Goal: Information Seeking & Learning: Learn about a topic

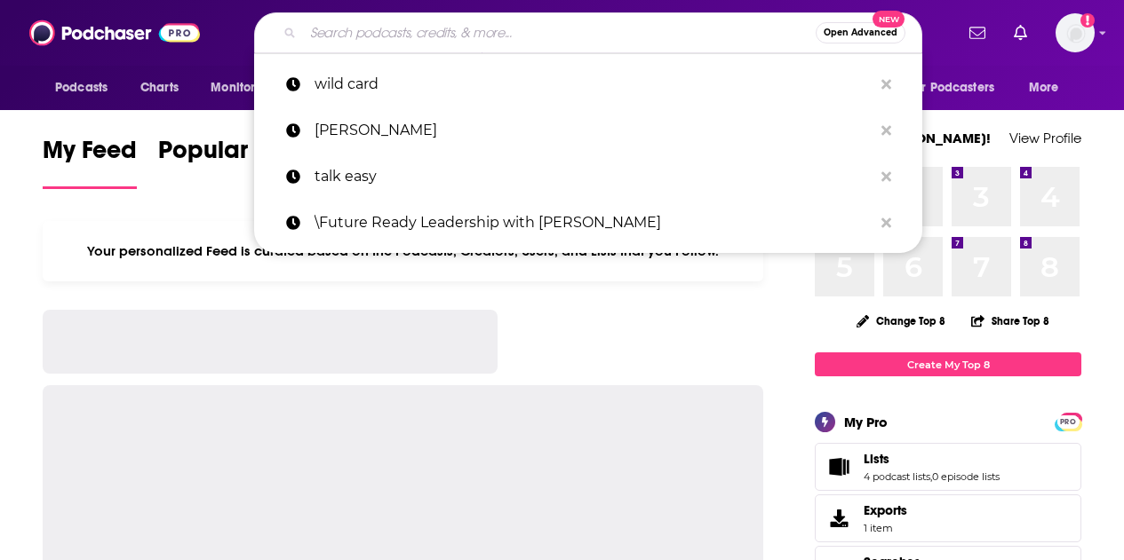
click at [408, 35] on input "Search podcasts, credits, & more..." at bounding box center [559, 33] width 513 height 28
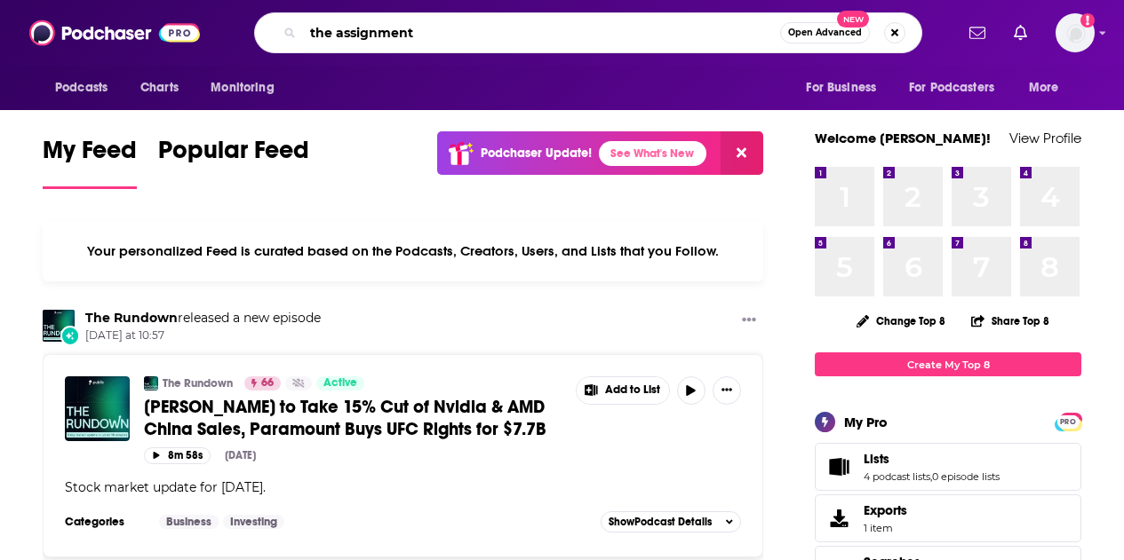
type input "the assignment"
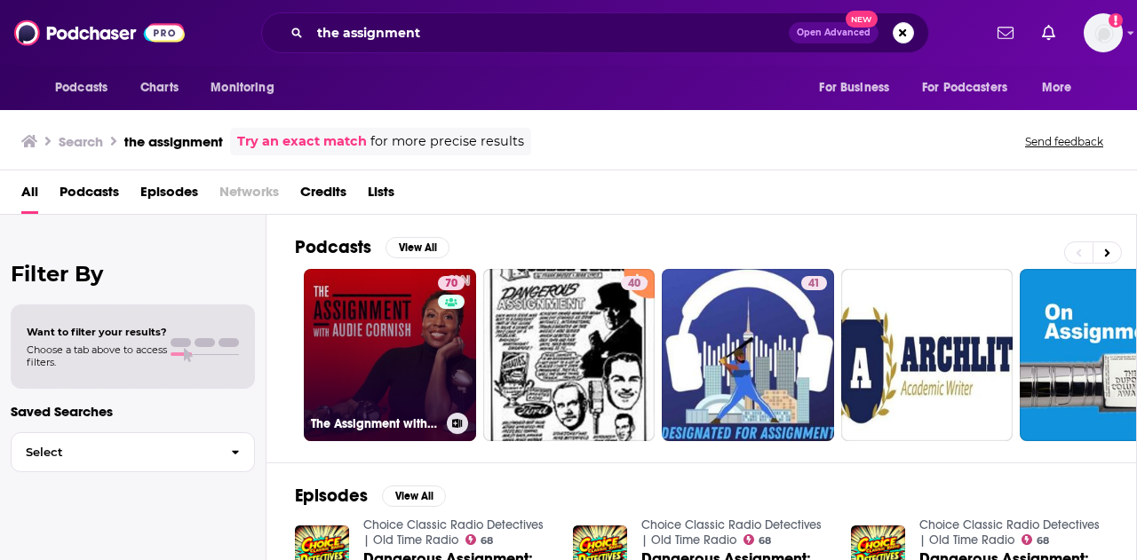
click at [364, 335] on link "70 The Assignment with [PERSON_NAME]" at bounding box center [390, 355] width 172 height 172
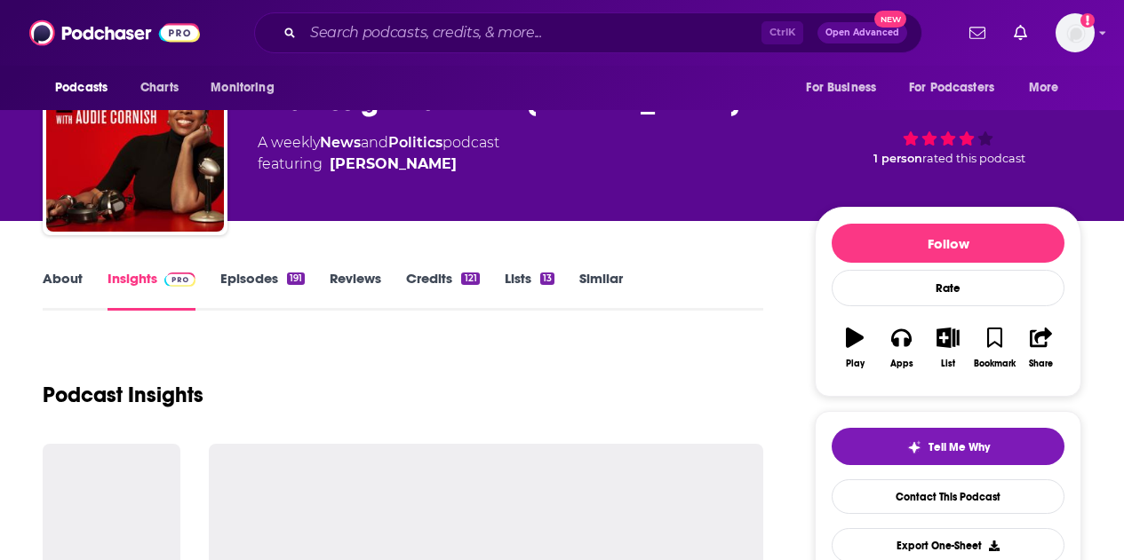
scroll to position [89, 0]
